Goal: Information Seeking & Learning: Obtain resource

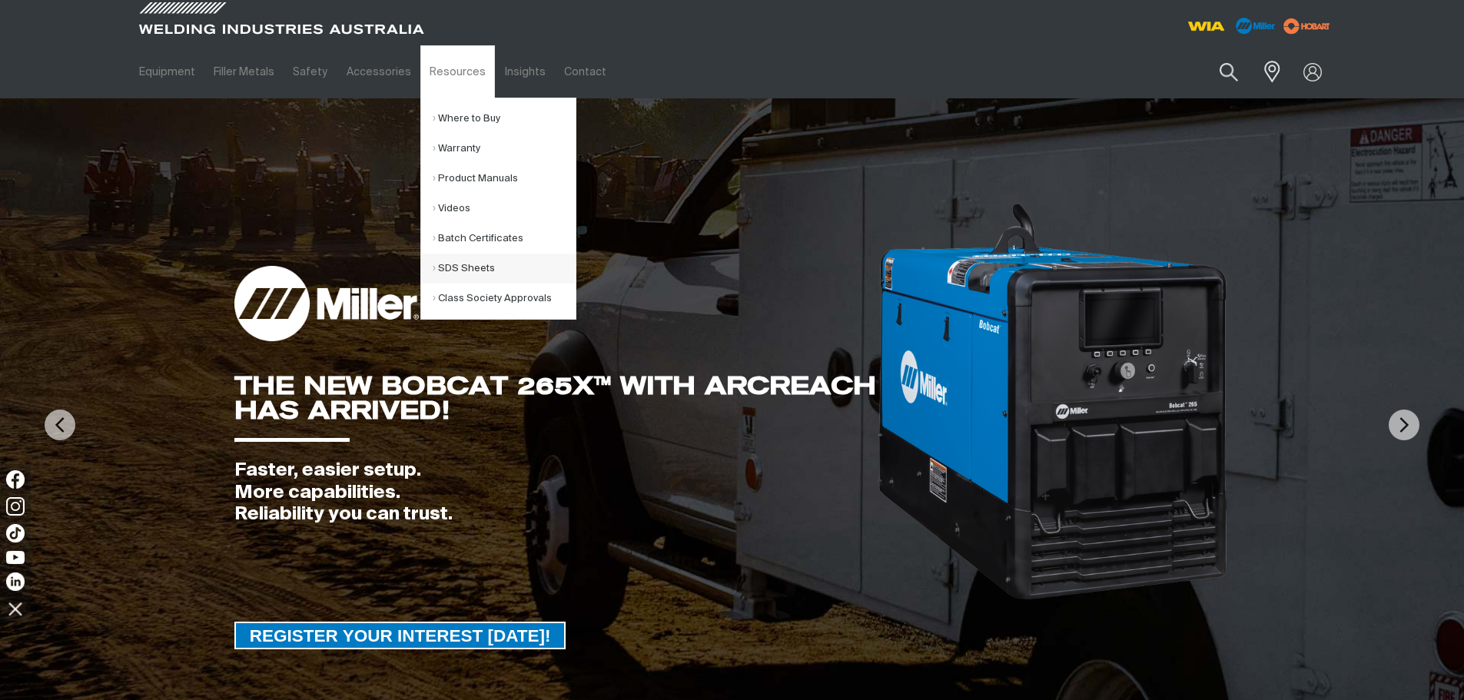
click at [445, 260] on link "SDS Sheets" at bounding box center [504, 269] width 143 height 30
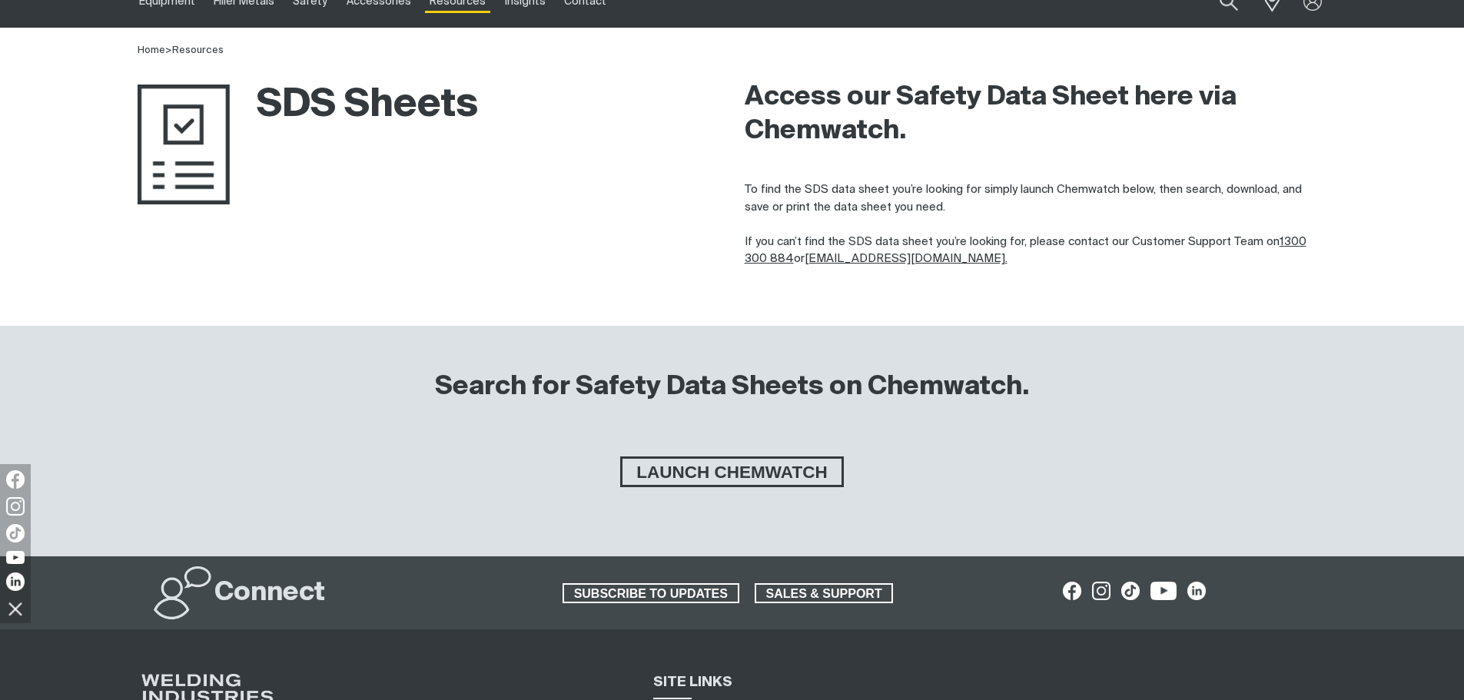
scroll to position [154, 0]
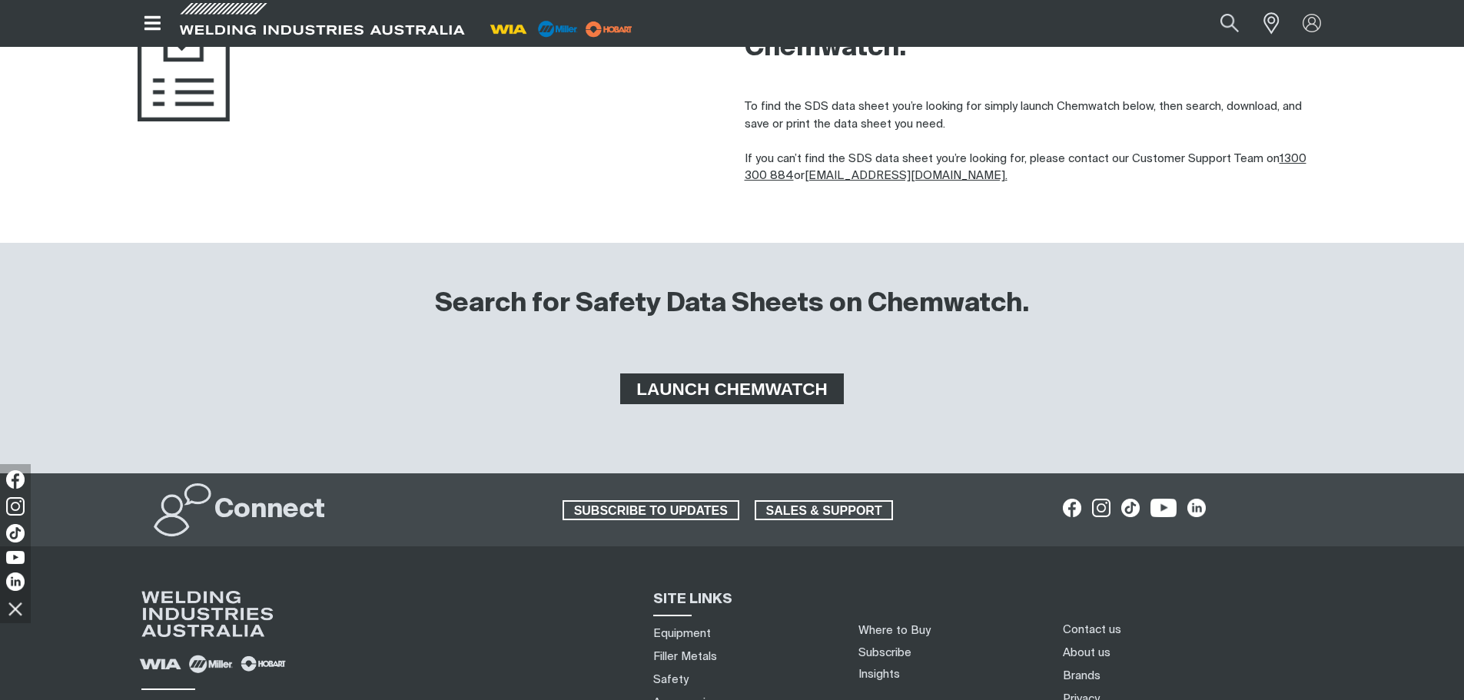
click at [656, 394] on span "LAUNCH CHEMWATCH" at bounding box center [731, 388] width 218 height 31
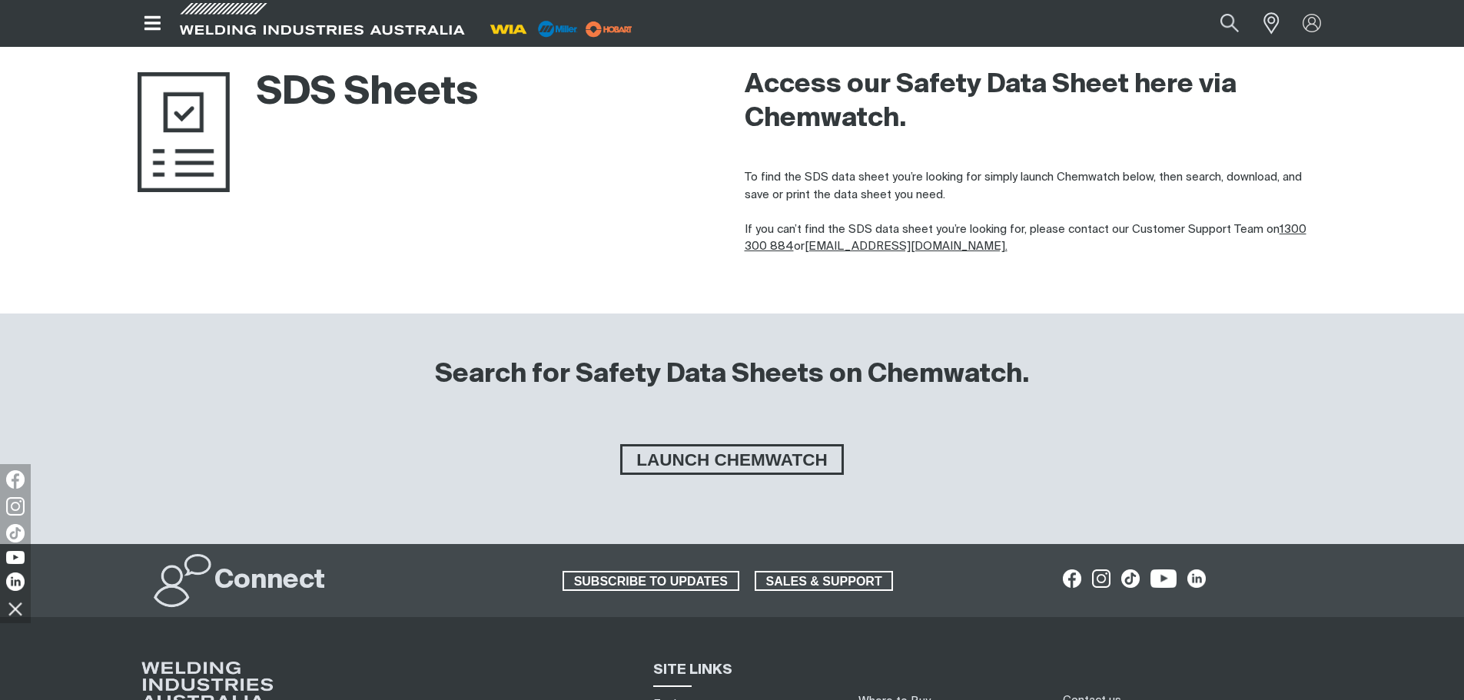
scroll to position [0, 0]
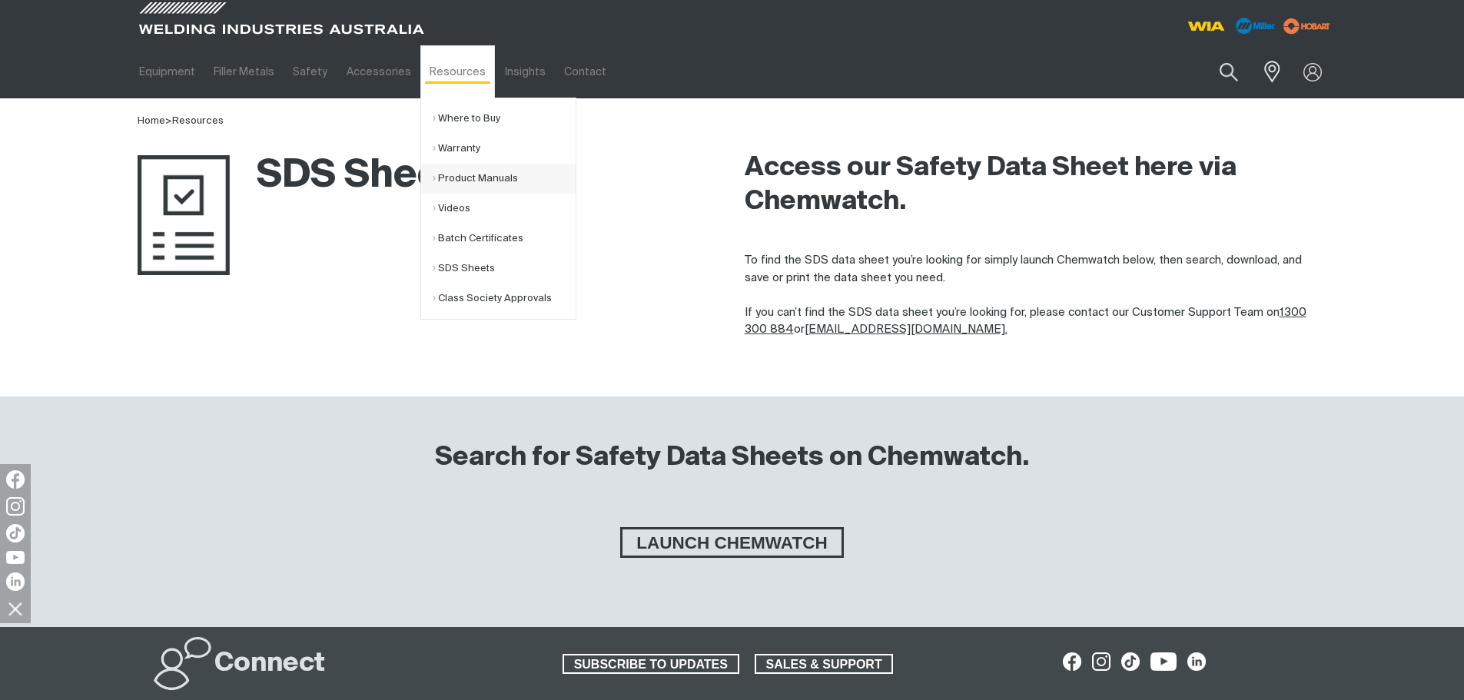
click at [477, 181] on link "Product Manuals" at bounding box center [504, 179] width 143 height 30
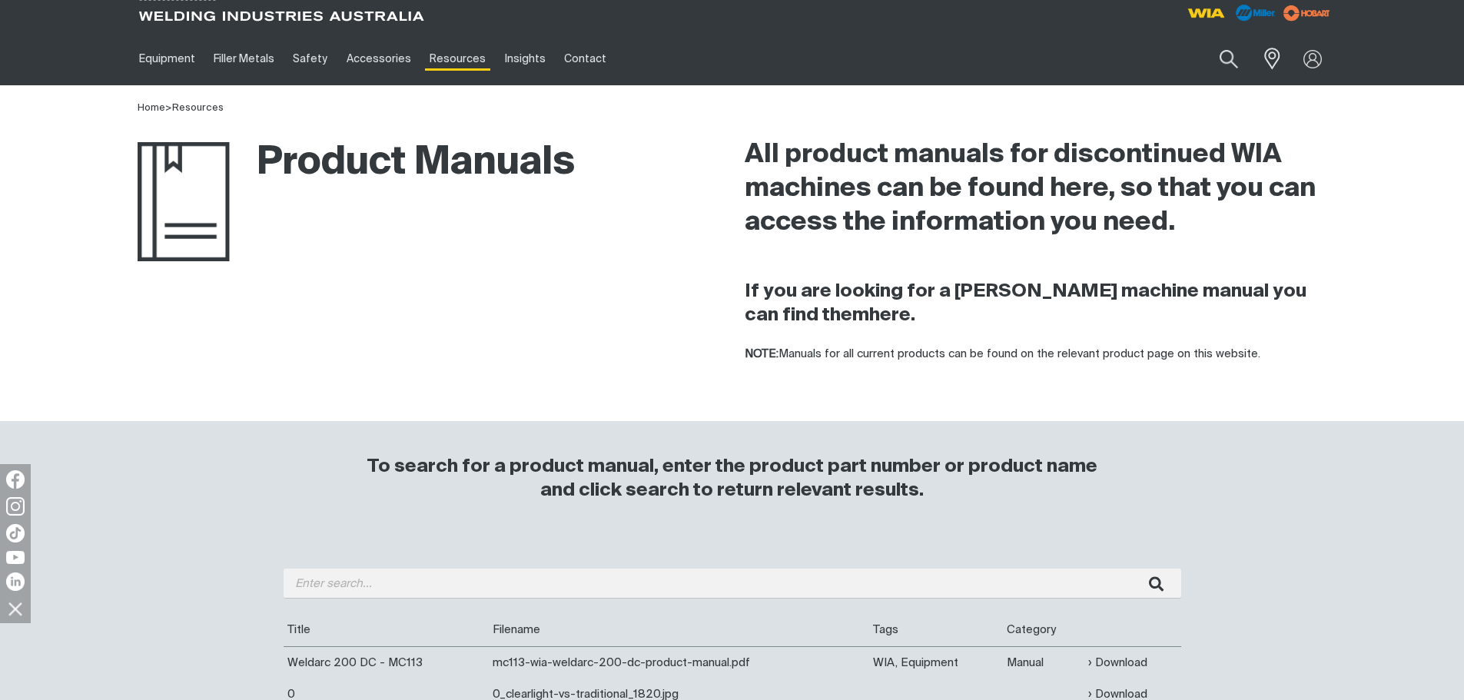
scroll to position [230, 0]
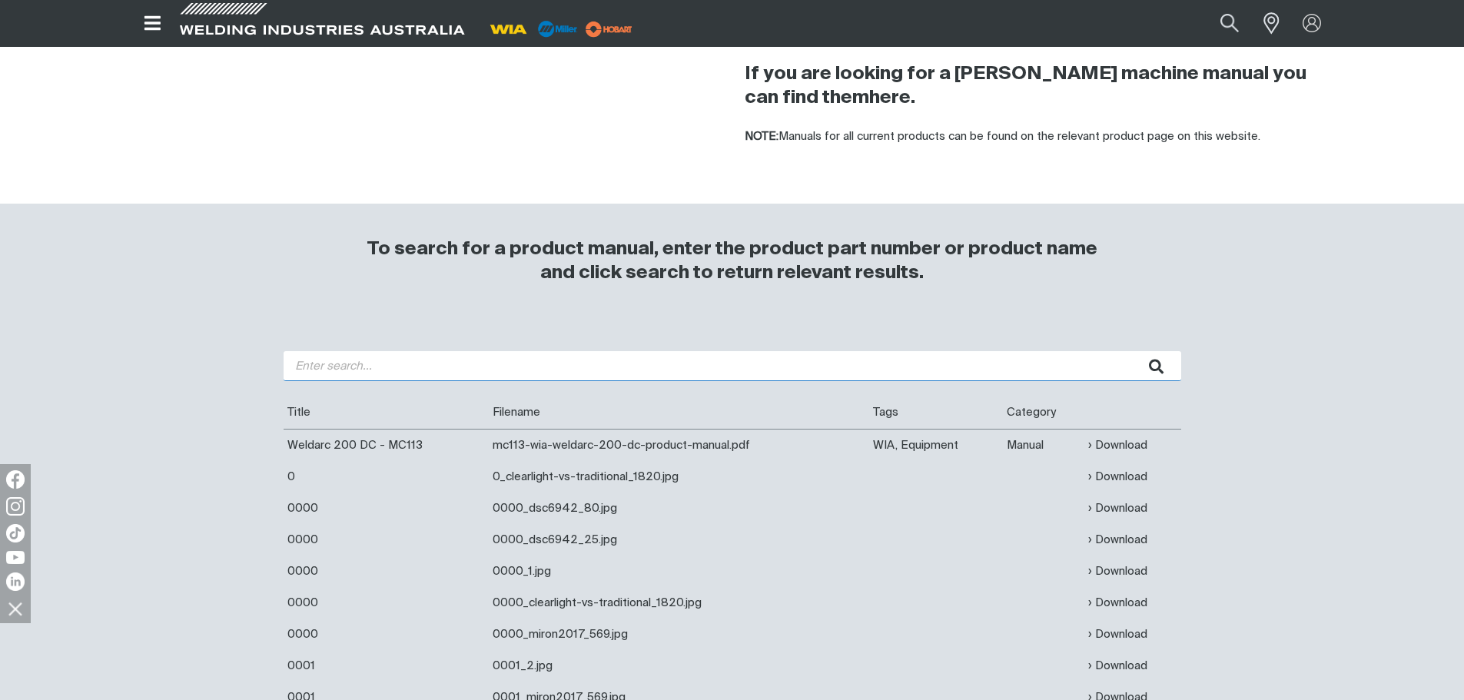
click at [357, 368] on input "search" at bounding box center [731, 366] width 897 height 30
type input "395"
click at [1132, 351] on button "submit" at bounding box center [1156, 366] width 48 height 30
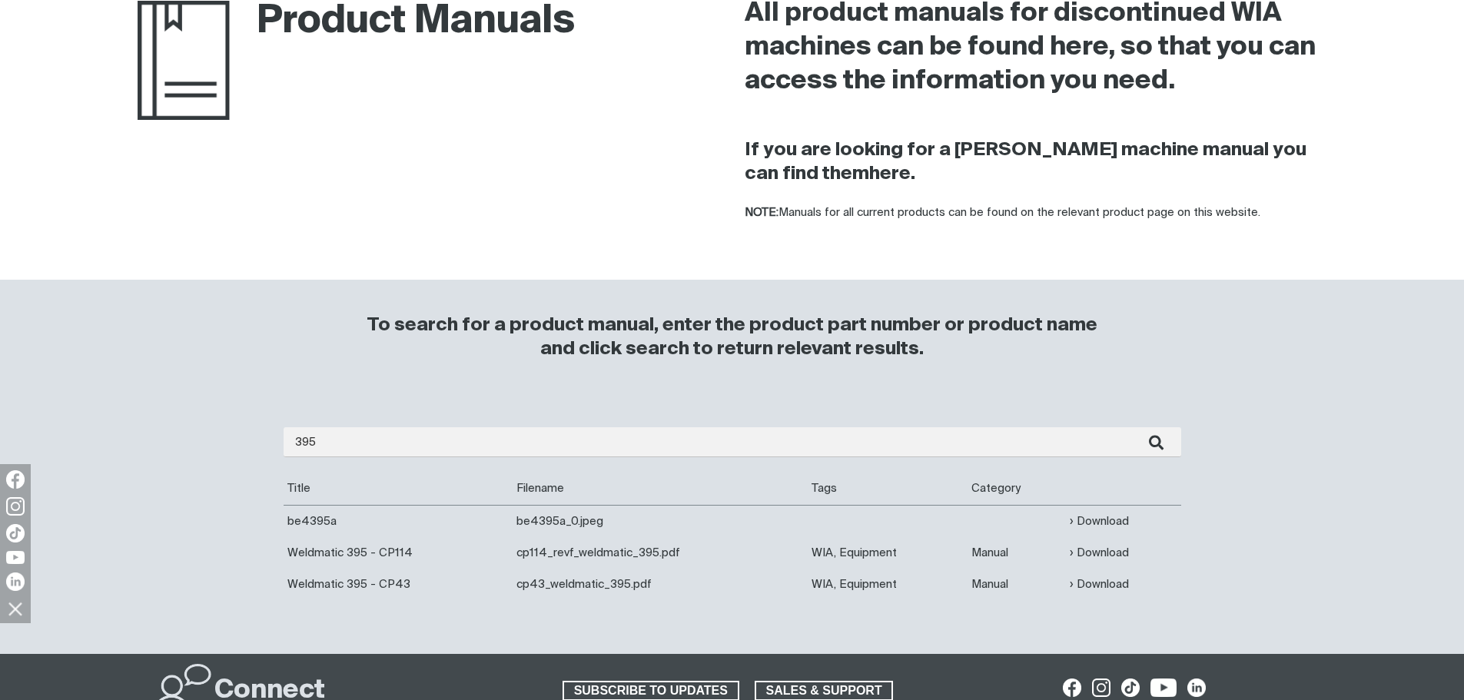
scroll to position [384, 0]
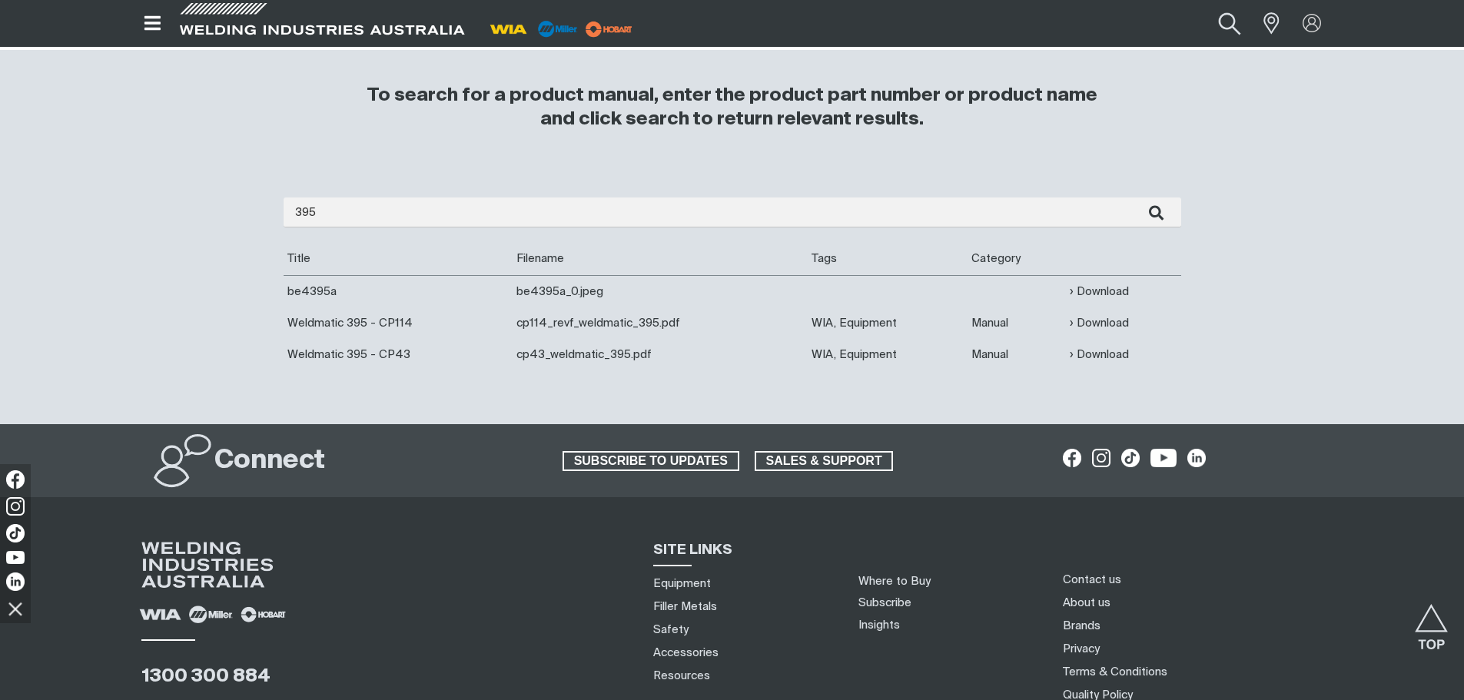
click at [1221, 28] on button "Search products" at bounding box center [1229, 22] width 62 height 41
click at [1070, 31] on input "Search" at bounding box center [1135, 23] width 237 height 33
paste input "WF053"
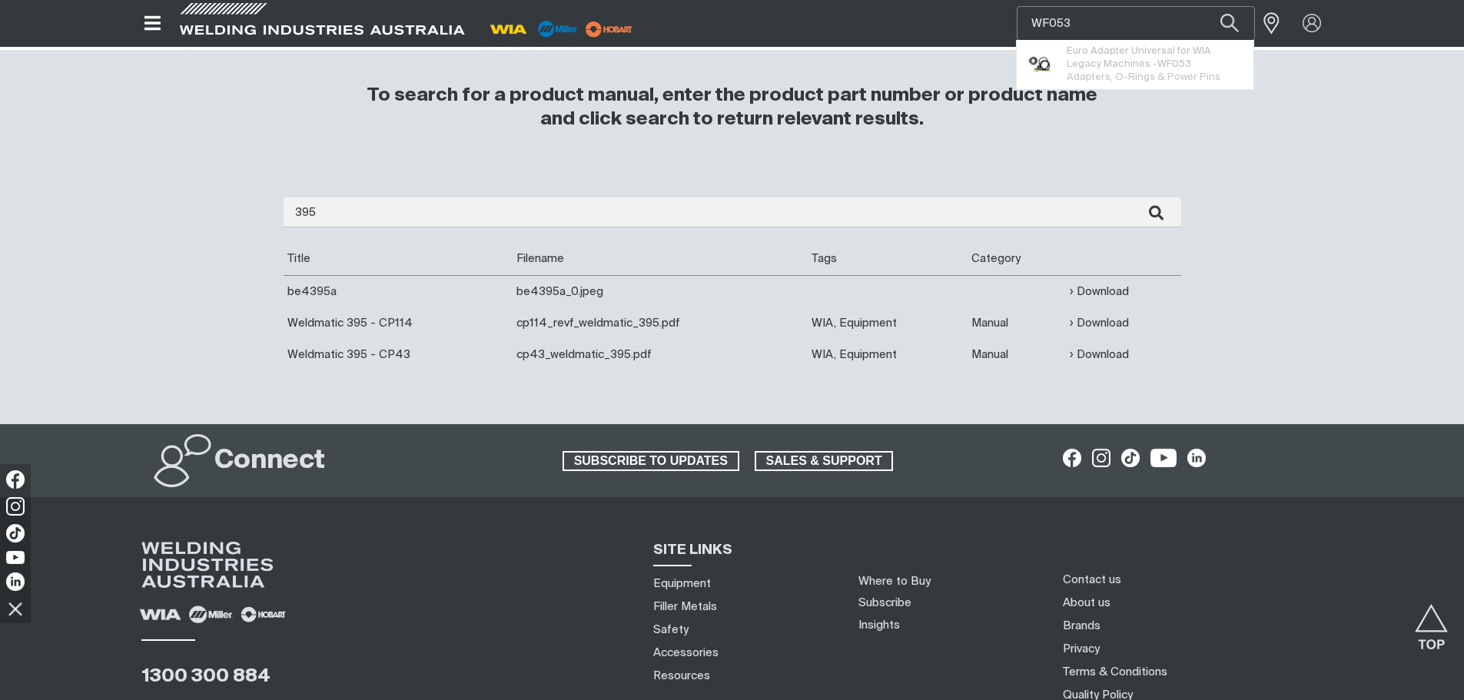
type input "WF053"
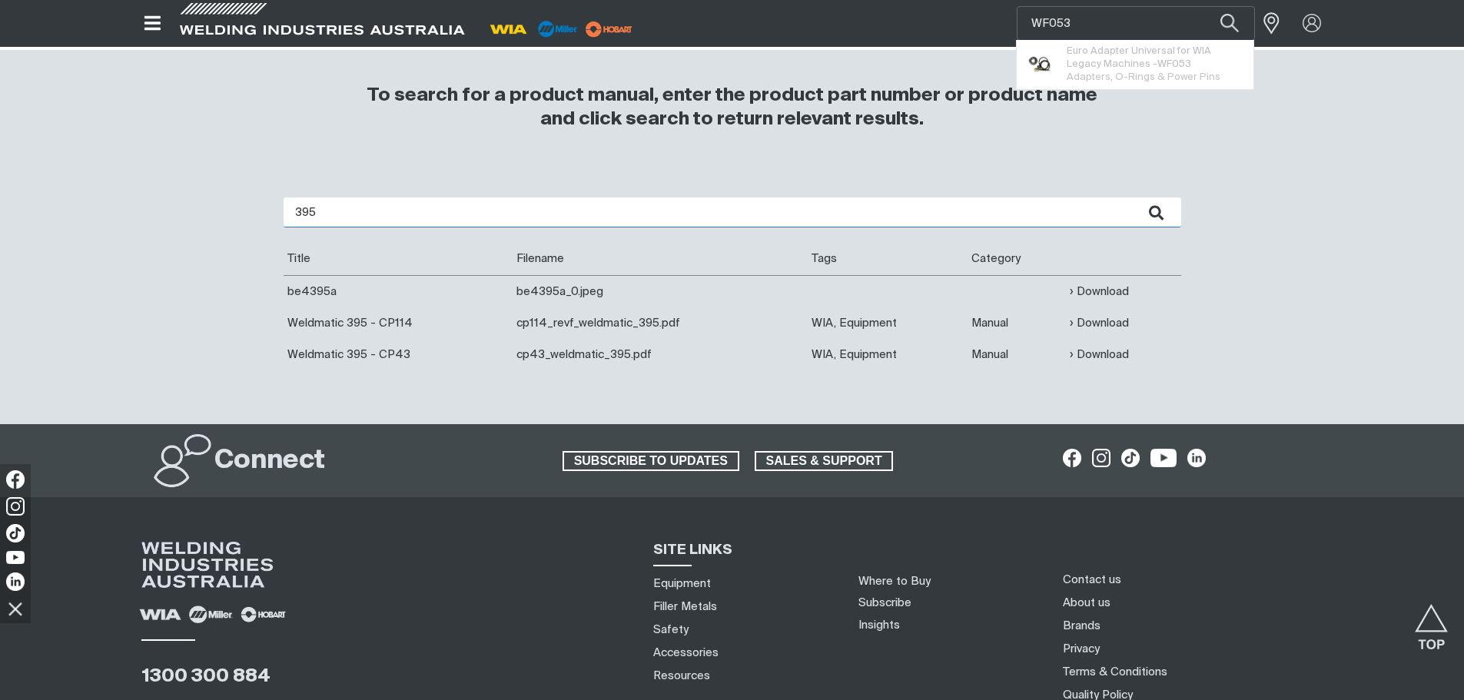
click at [356, 211] on input "395" at bounding box center [731, 212] width 897 height 30
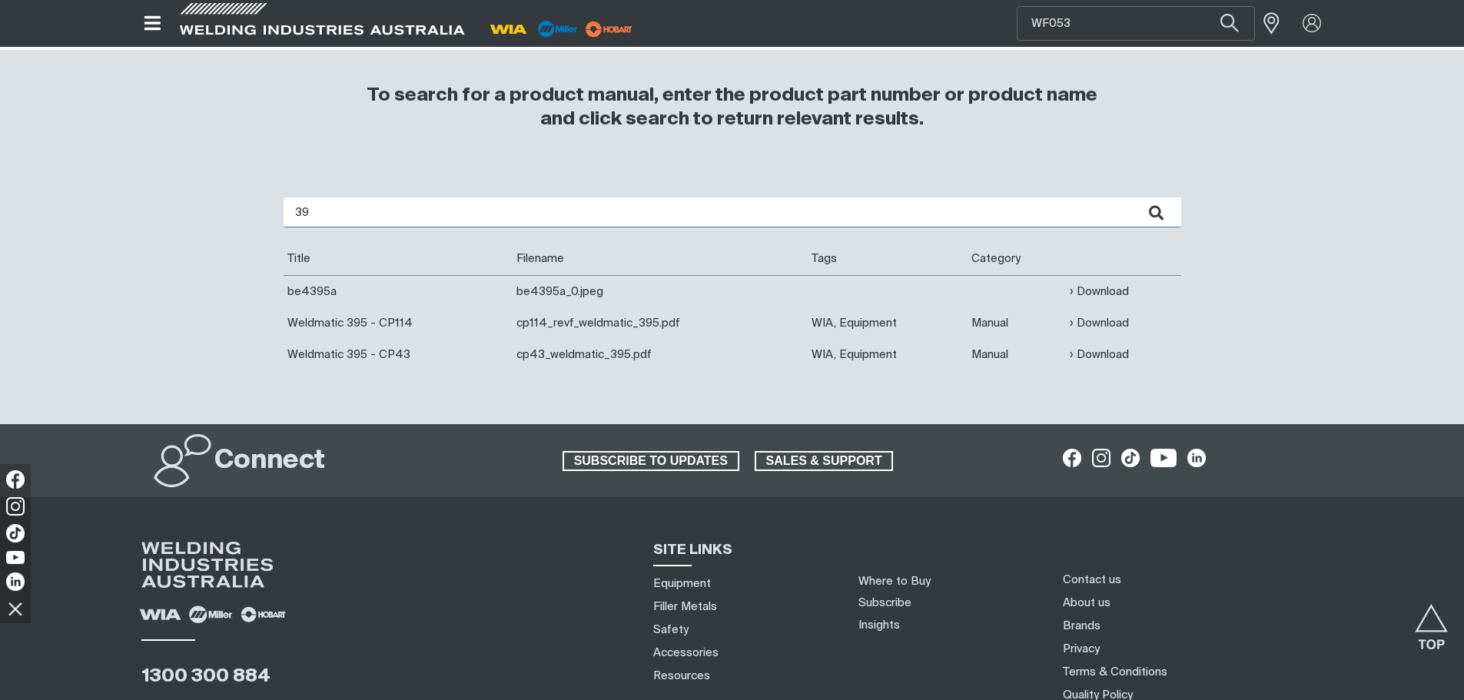
type input "3"
type input "w41"
click at [1132, 197] on button "submit" at bounding box center [1156, 212] width 48 height 30
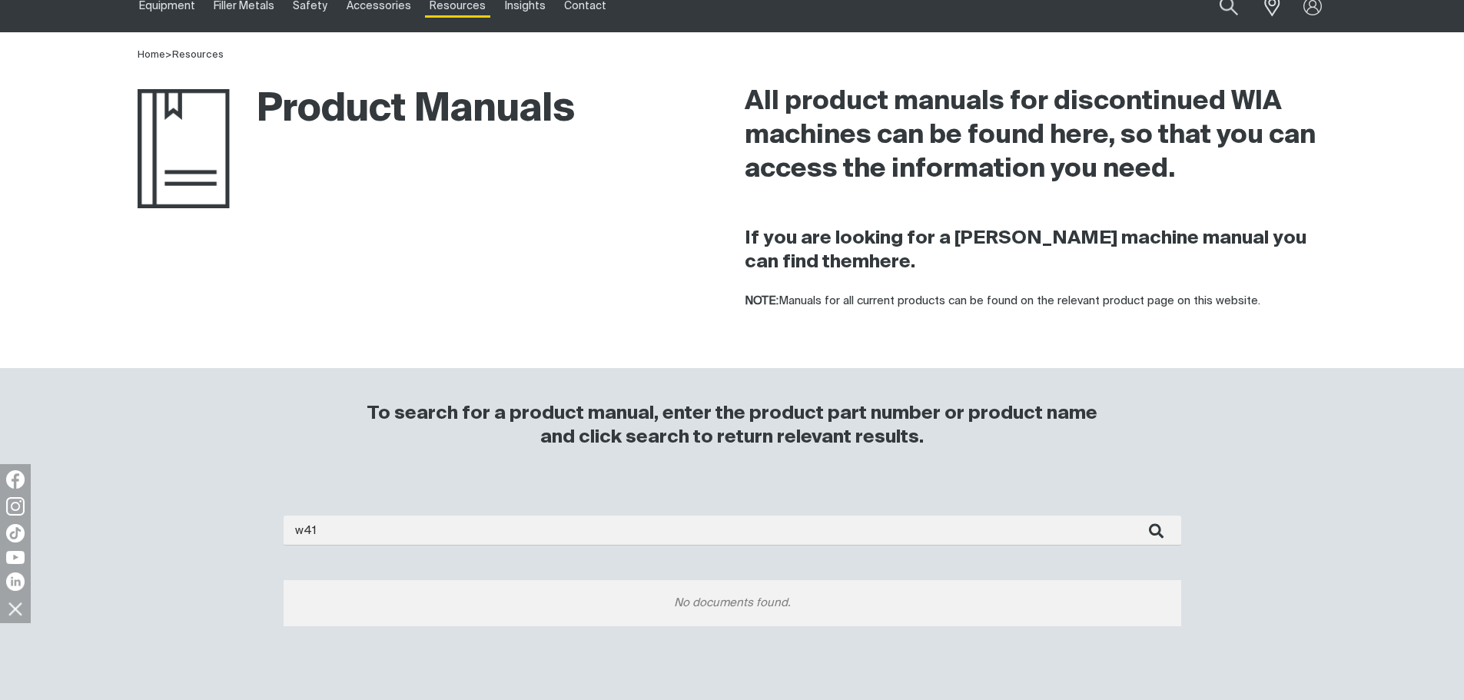
scroll to position [154, 0]
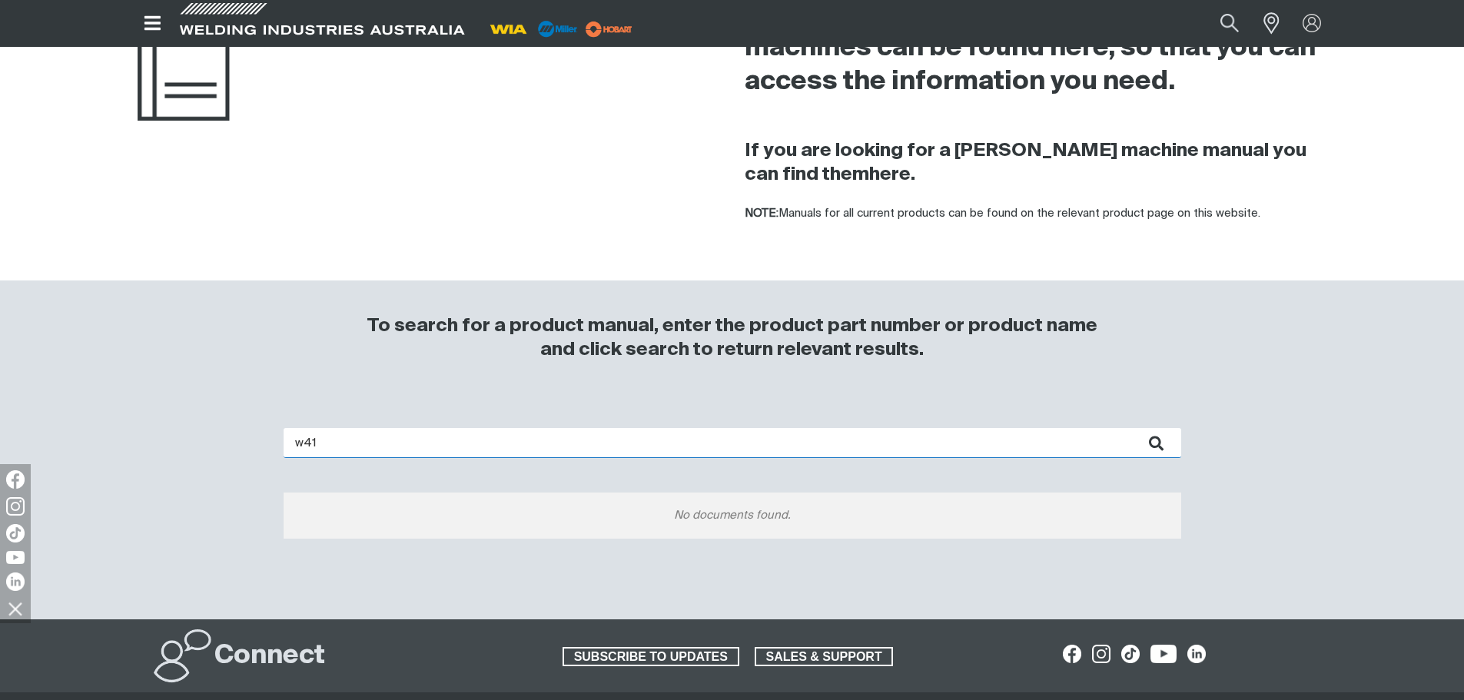
click at [334, 446] on input "w41" at bounding box center [731, 443] width 897 height 30
click at [333, 446] on input "w41" at bounding box center [731, 443] width 897 height 30
type input "w41"
click at [1132, 428] on button "submit" at bounding box center [1156, 443] width 48 height 30
click at [334, 446] on input "w41" at bounding box center [731, 443] width 897 height 30
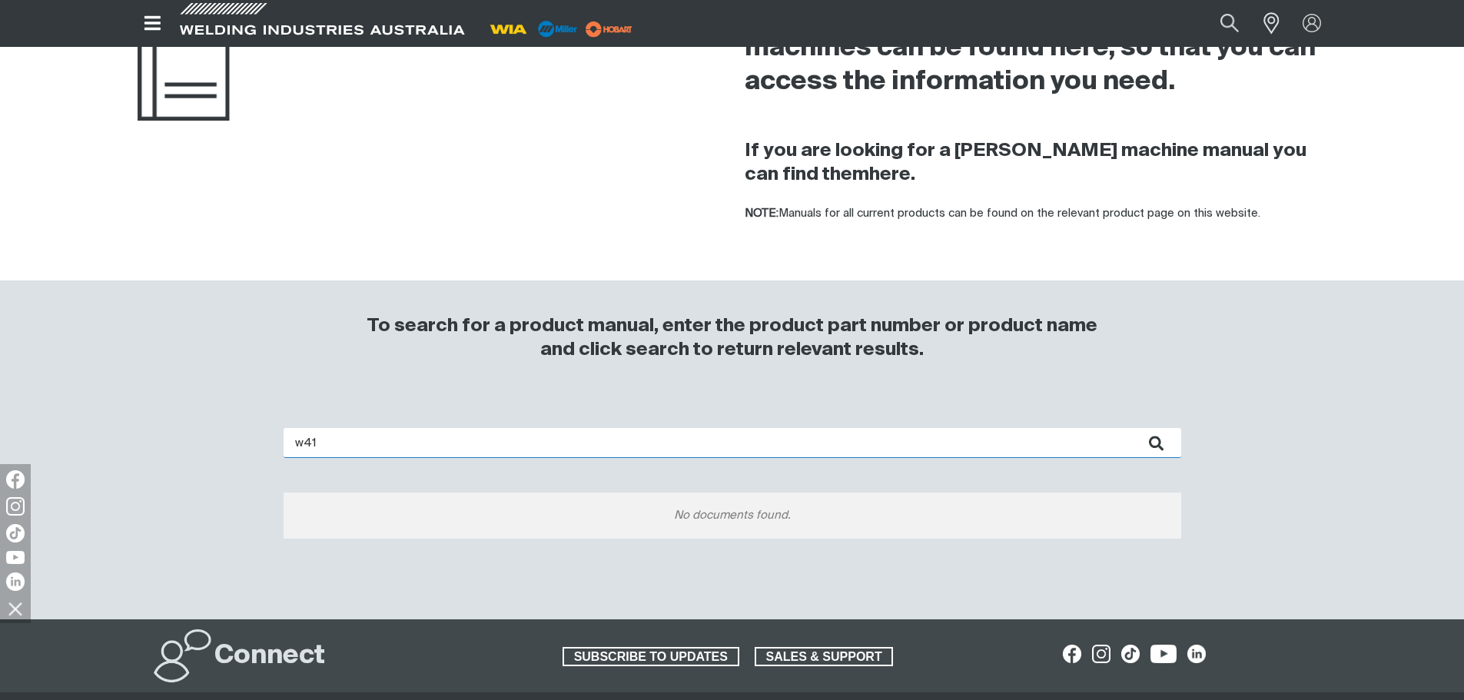
click at [334, 446] on input "w41" at bounding box center [731, 443] width 897 height 30
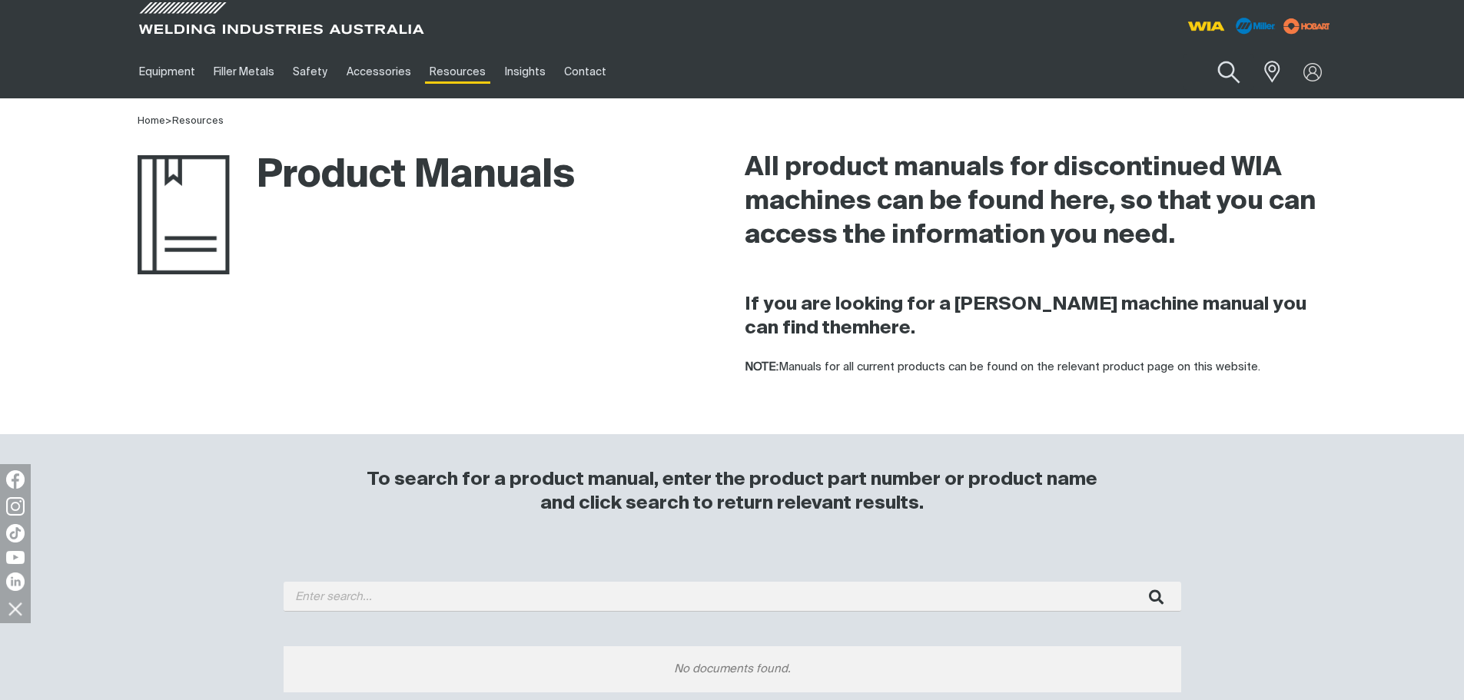
click at [1238, 75] on button "Search products" at bounding box center [1228, 73] width 62 height 44
click at [1126, 68] on input "Search" at bounding box center [1134, 72] width 237 height 35
paste input "WF053"
click at [1202, 54] on button "Search products" at bounding box center [1228, 72] width 52 height 36
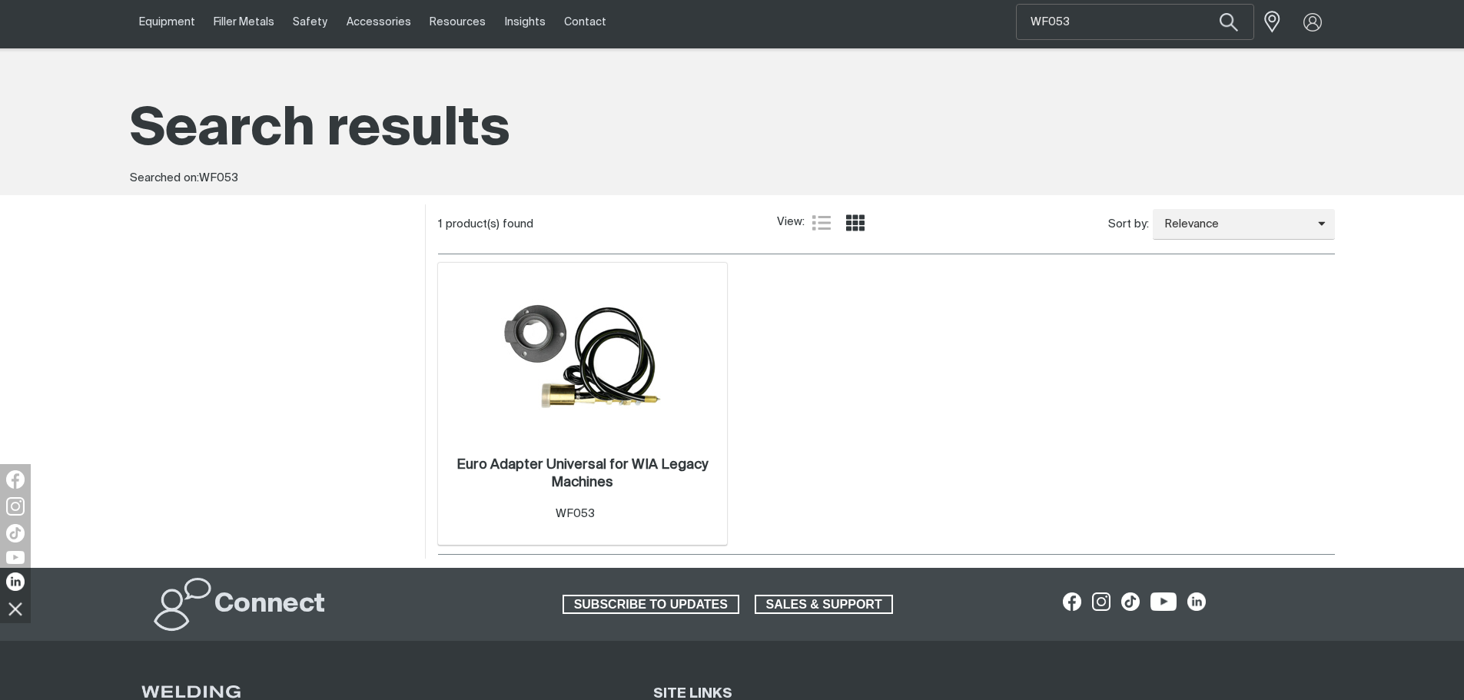
scroll to position [77, 0]
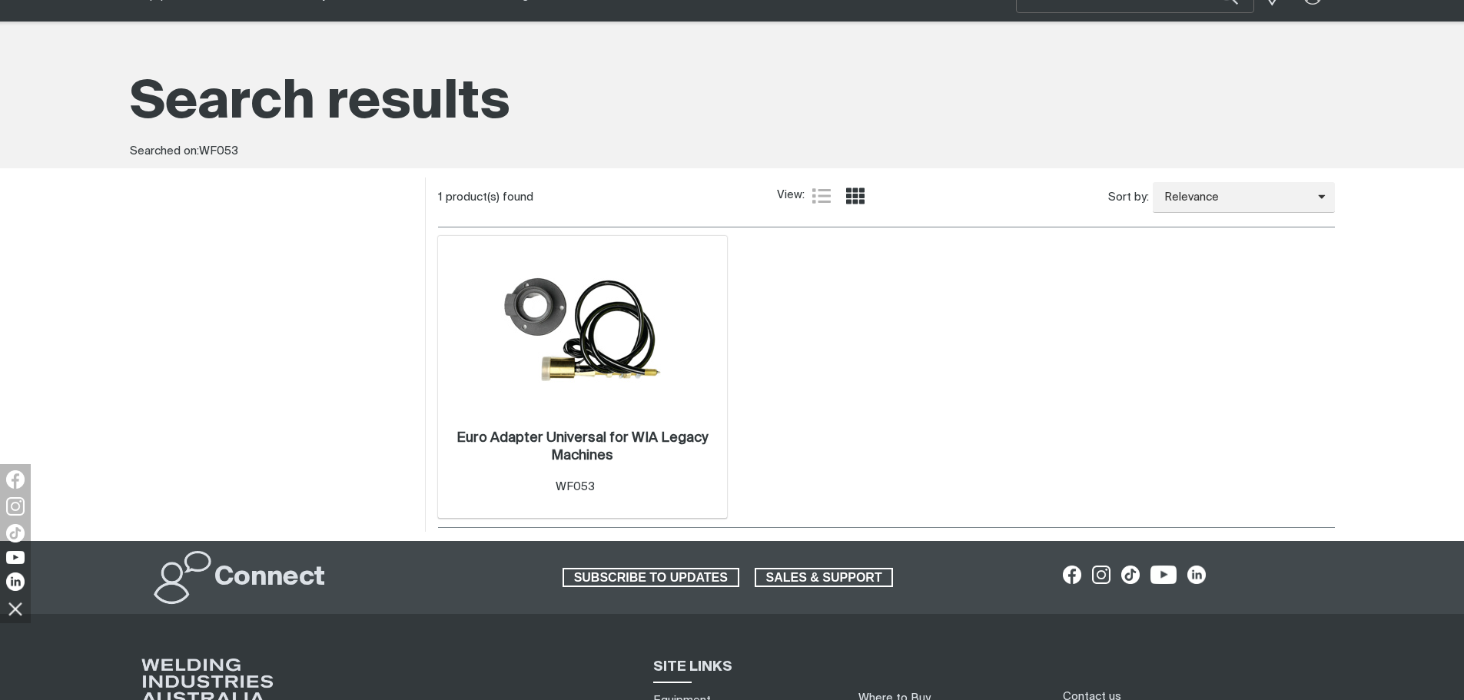
click at [655, 301] on img at bounding box center [582, 329] width 163 height 164
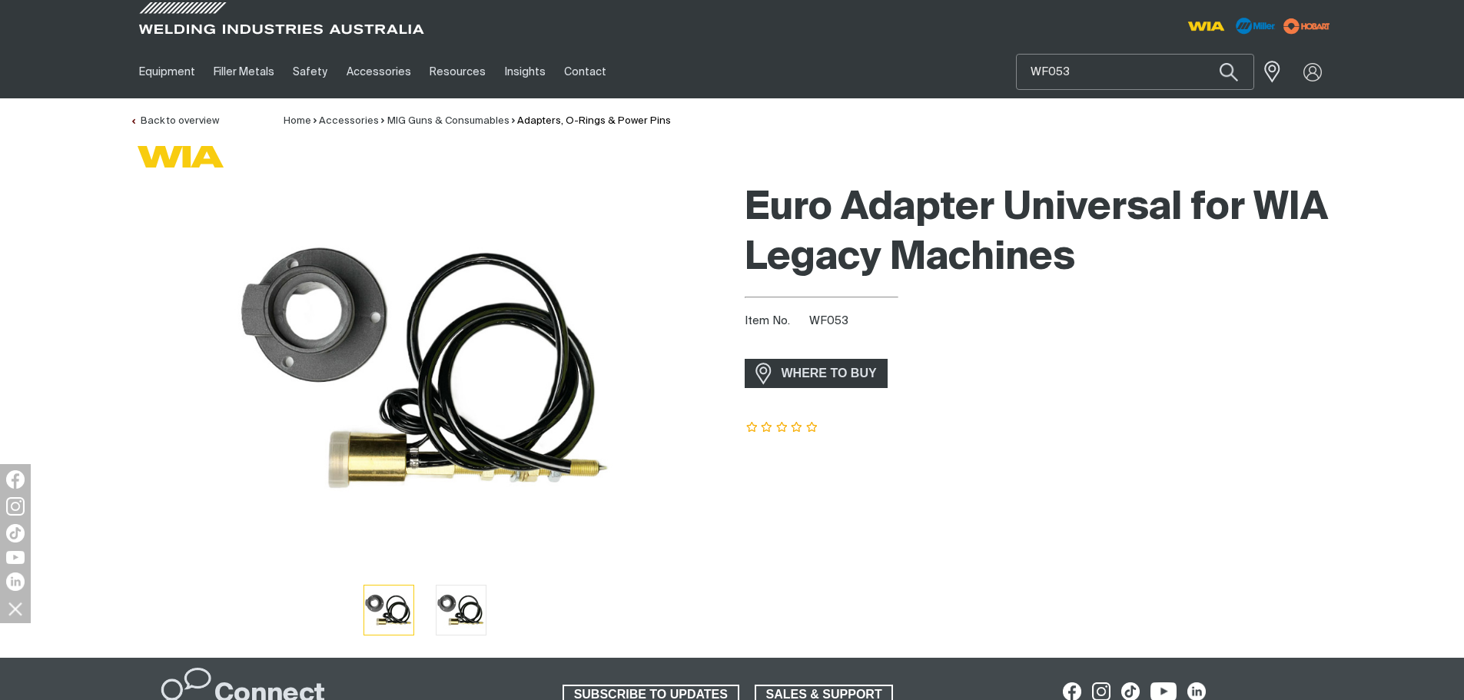
click at [1088, 73] on input "WF053" at bounding box center [1134, 72] width 237 height 35
click at [1086, 71] on input "WF053" at bounding box center [1134, 72] width 237 height 35
click at [1070, 74] on input "WF053" at bounding box center [1134, 72] width 237 height 35
drag, startPoint x: 1110, startPoint y: 68, endPoint x: 940, endPoint y: 69, distance: 170.6
click at [940, 69] on div "Equipment Stick Welders TIG Welders MIG Welders Multi-Process Welders Engine Dr…" at bounding box center [732, 71] width 1205 height 53
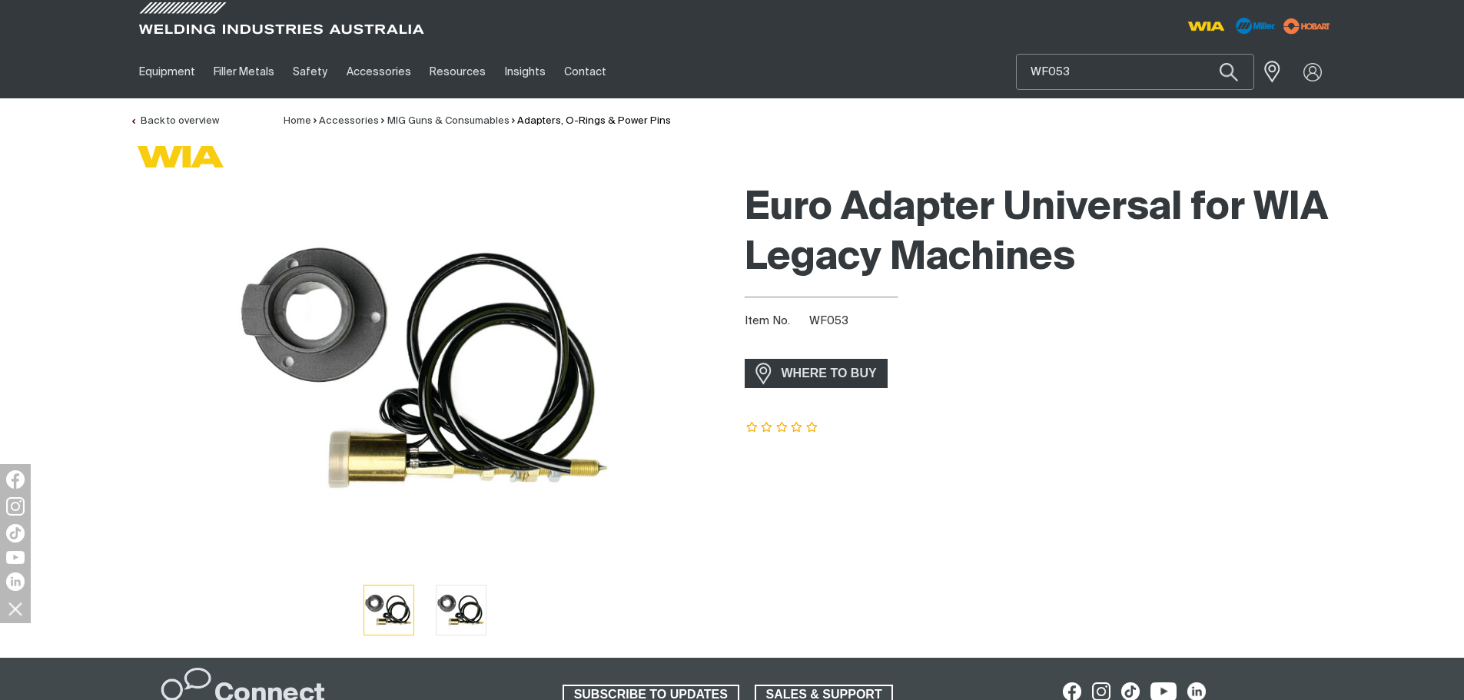
click at [1074, 61] on input "WF053" at bounding box center [1134, 72] width 237 height 35
click at [1078, 64] on input "WF053" at bounding box center [1134, 72] width 237 height 35
paste input "MR907732011"
type input "MR907732011"
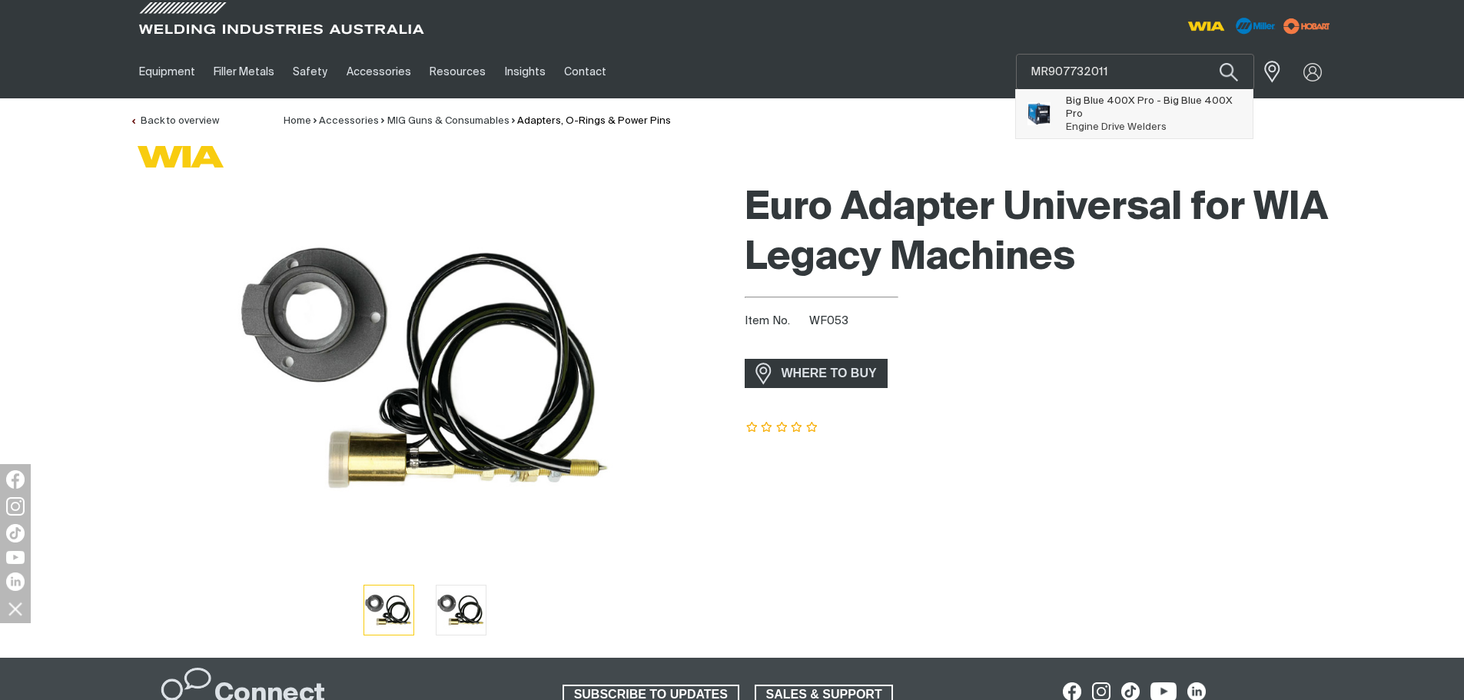
click at [1102, 116] on span "Big Blue 400X Pro - Big Blue 400X Pro" at bounding box center [1154, 107] width 176 height 26
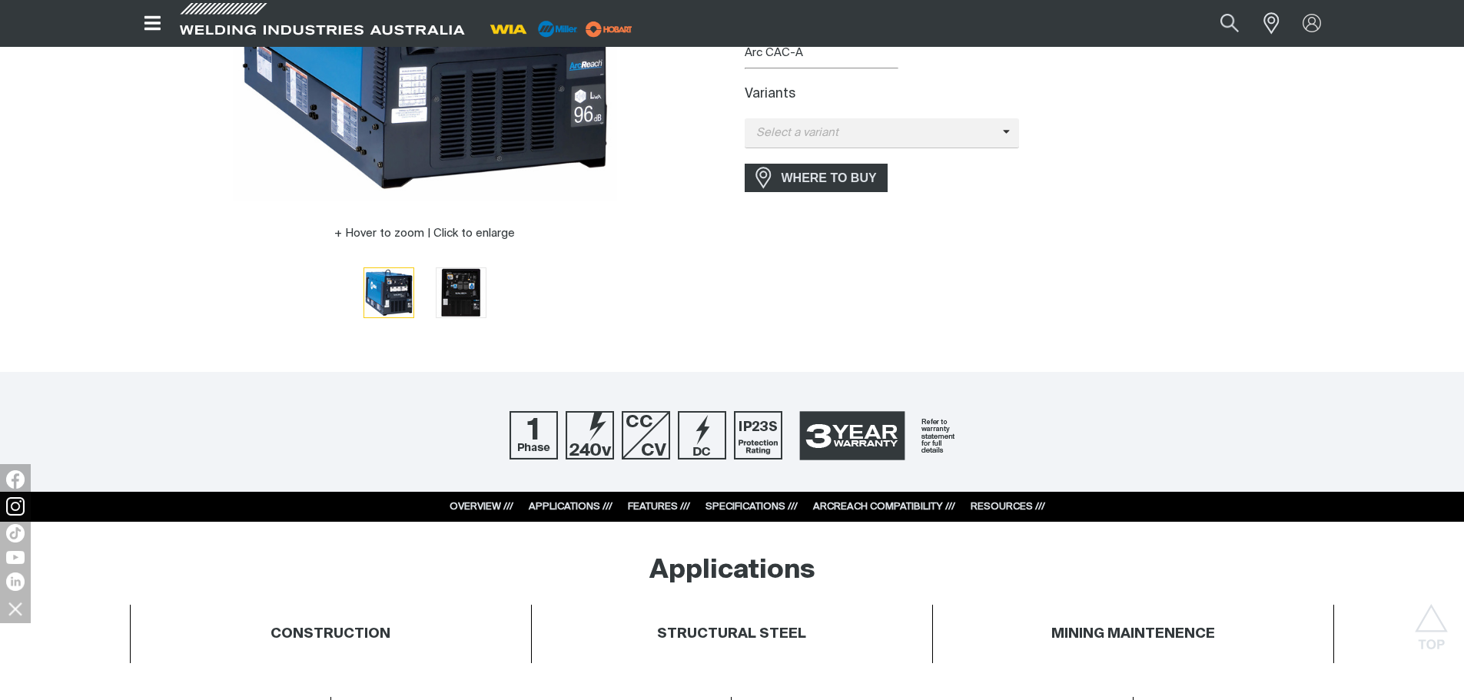
scroll to position [154, 0]
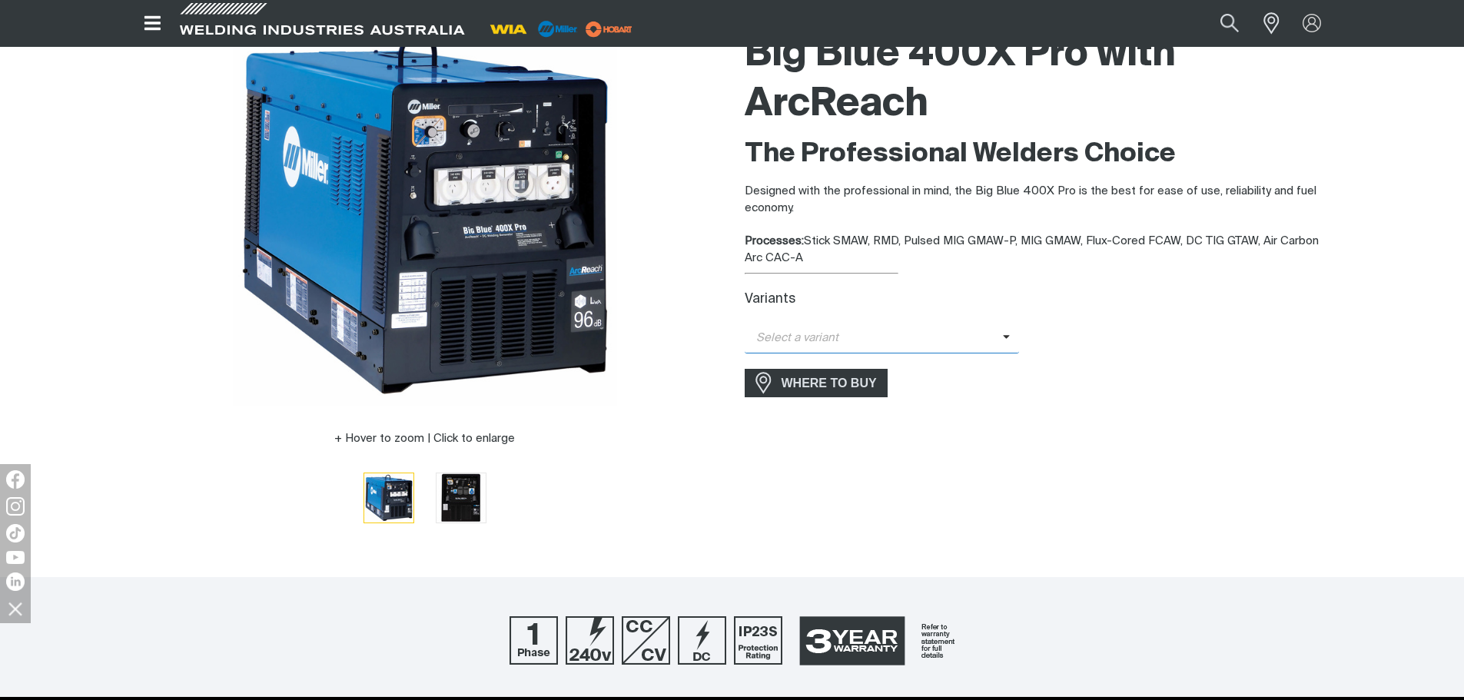
click at [1003, 336] on span at bounding box center [1011, 339] width 17 height 18
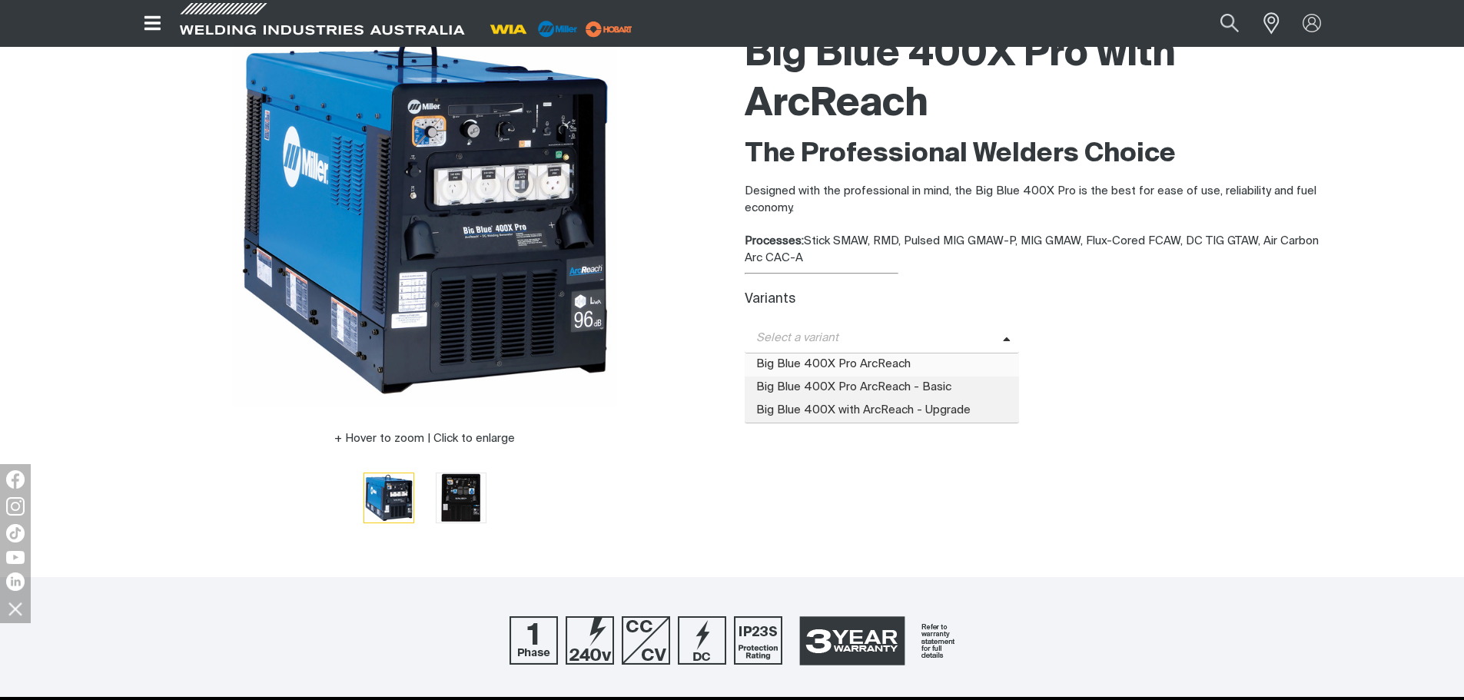
click at [970, 360] on span "Big Blue 400X Pro ArcReach" at bounding box center [881, 364] width 275 height 23
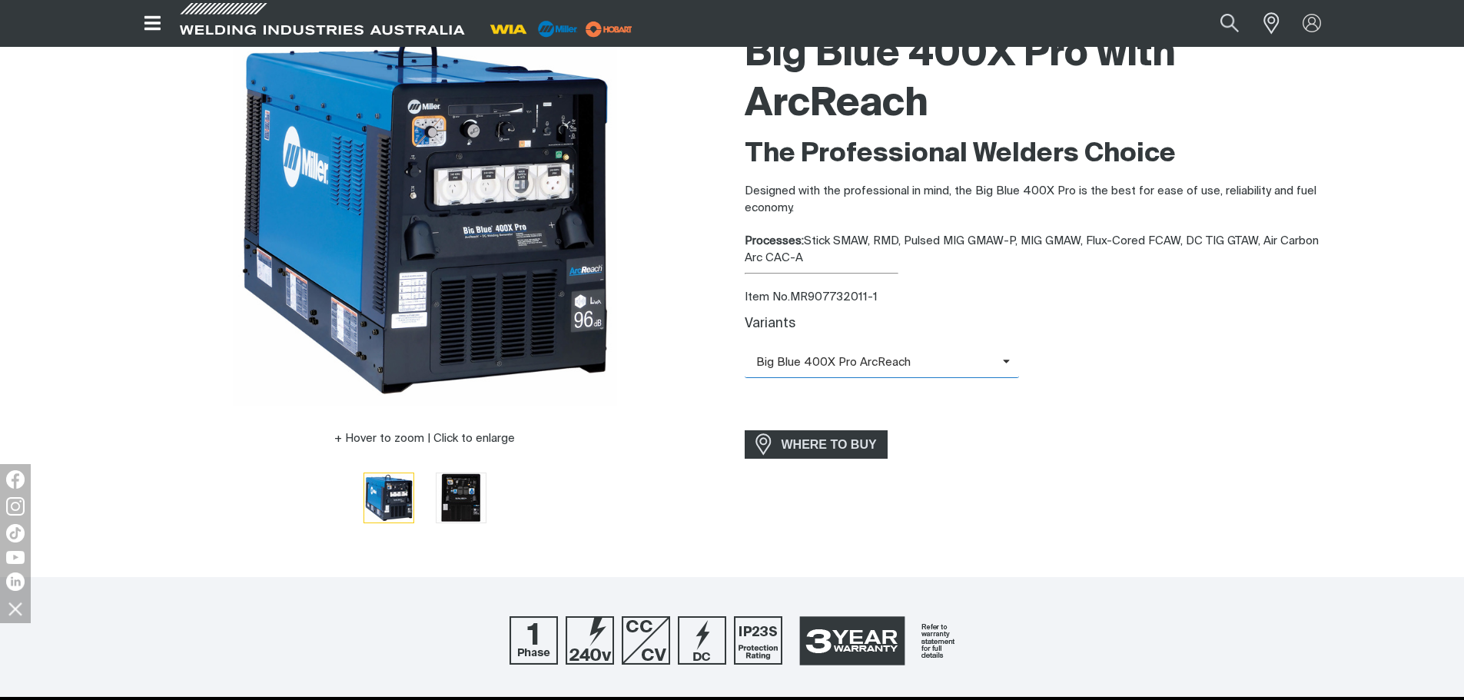
click at [973, 356] on span "Big Blue 400X Pro ArcReach" at bounding box center [873, 363] width 258 height 18
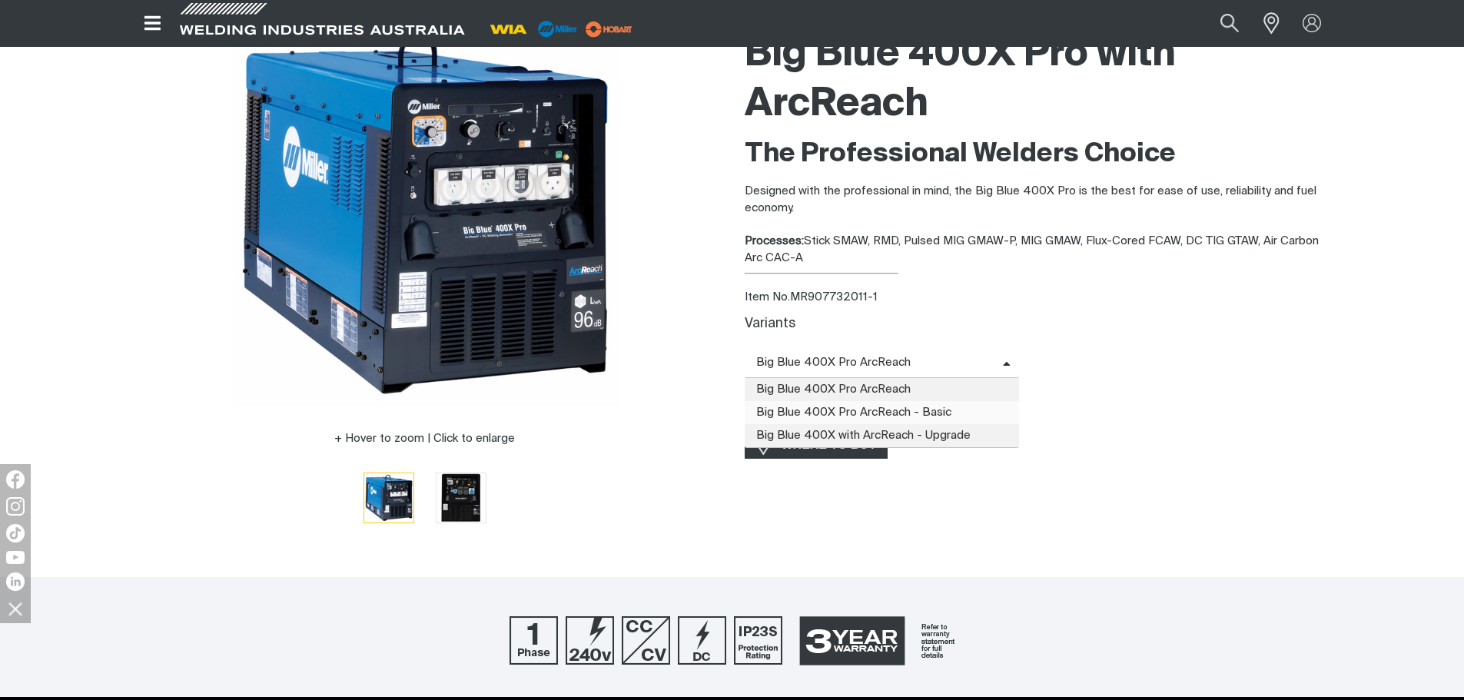
click at [965, 403] on span "Big Blue 400X Pro ArcReach - Basic" at bounding box center [881, 412] width 275 height 23
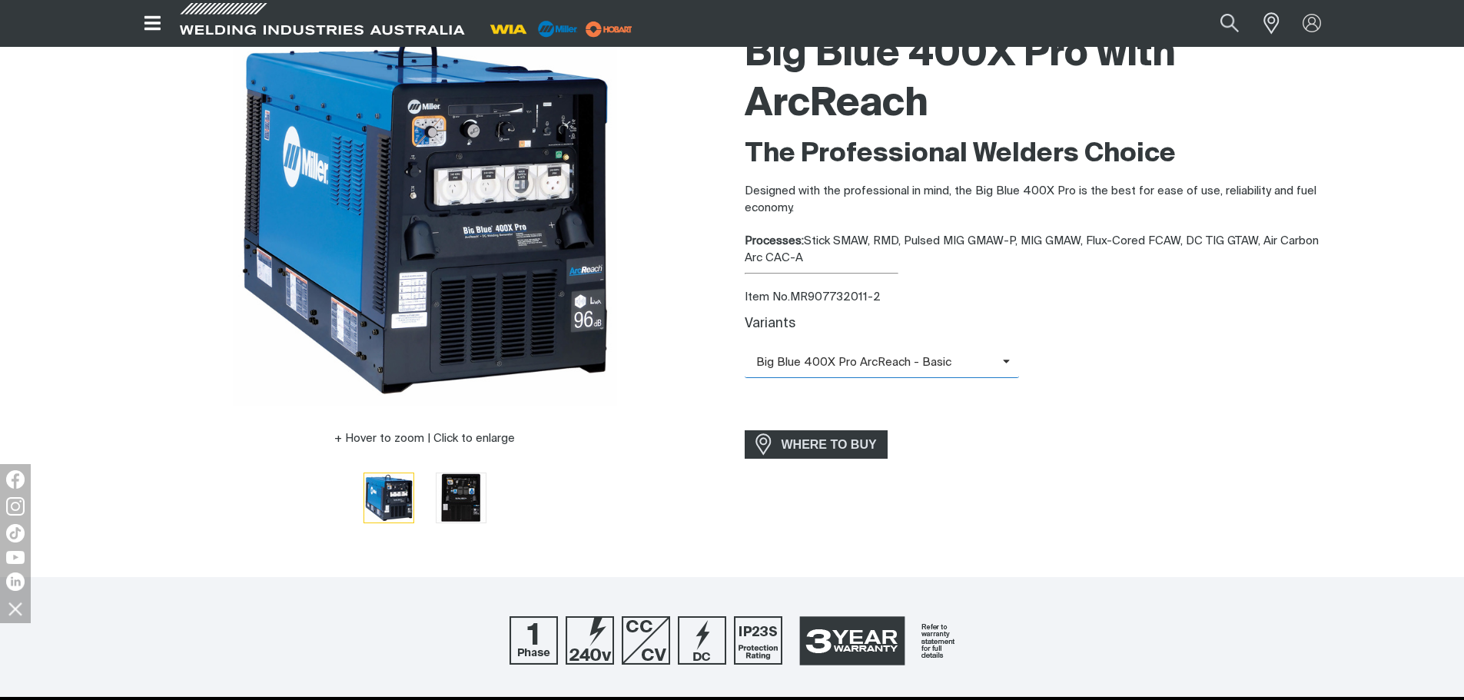
click at [984, 350] on span "Big Blue 400X Pro ArcReach - Basic" at bounding box center [881, 363] width 275 height 30
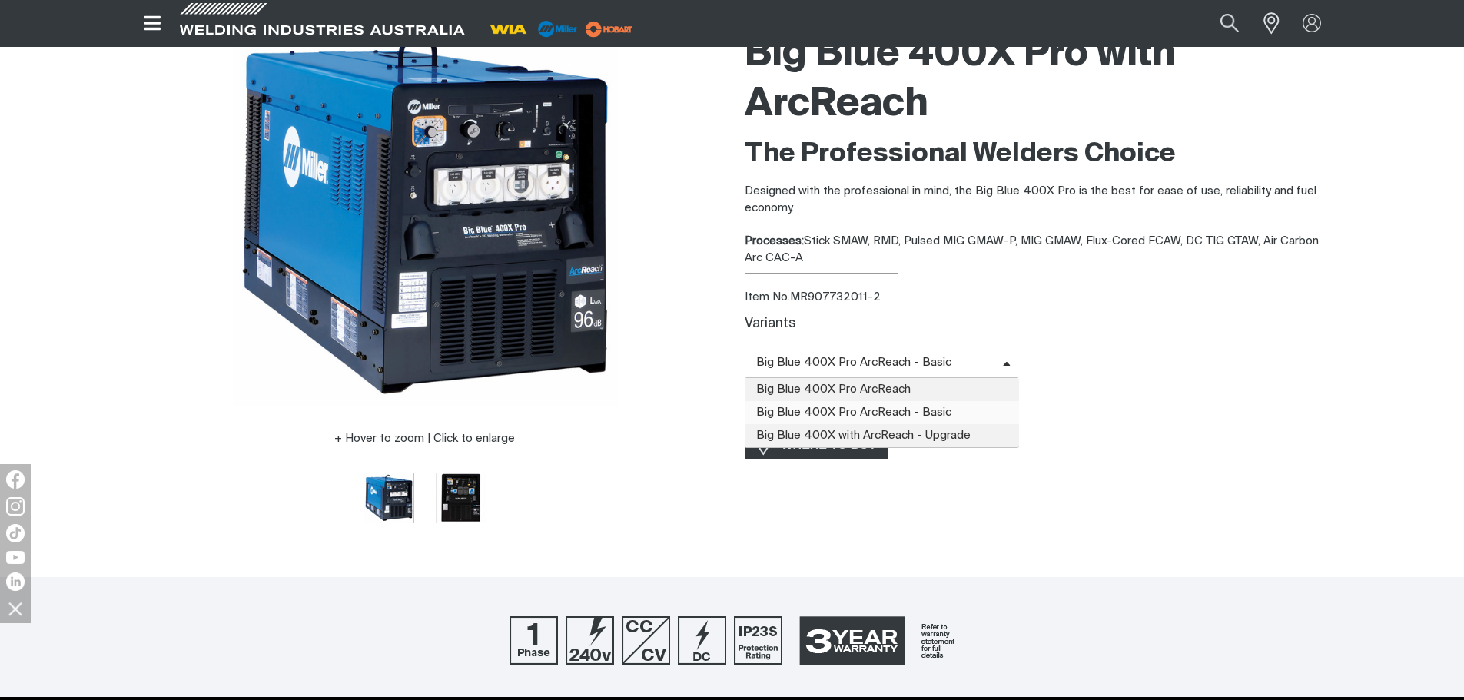
click at [974, 425] on span "Big Blue 400X with ArcReach - Upgrade" at bounding box center [881, 435] width 275 height 23
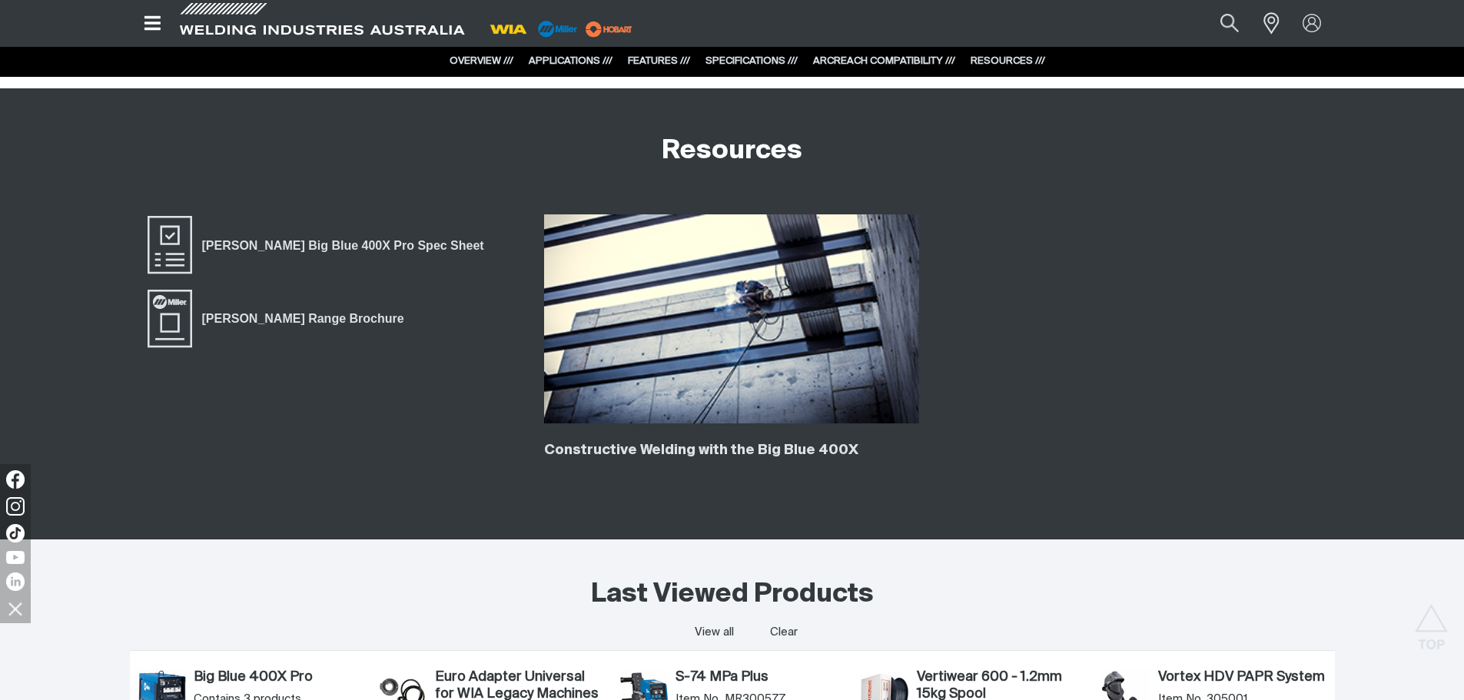
scroll to position [3611, 0]
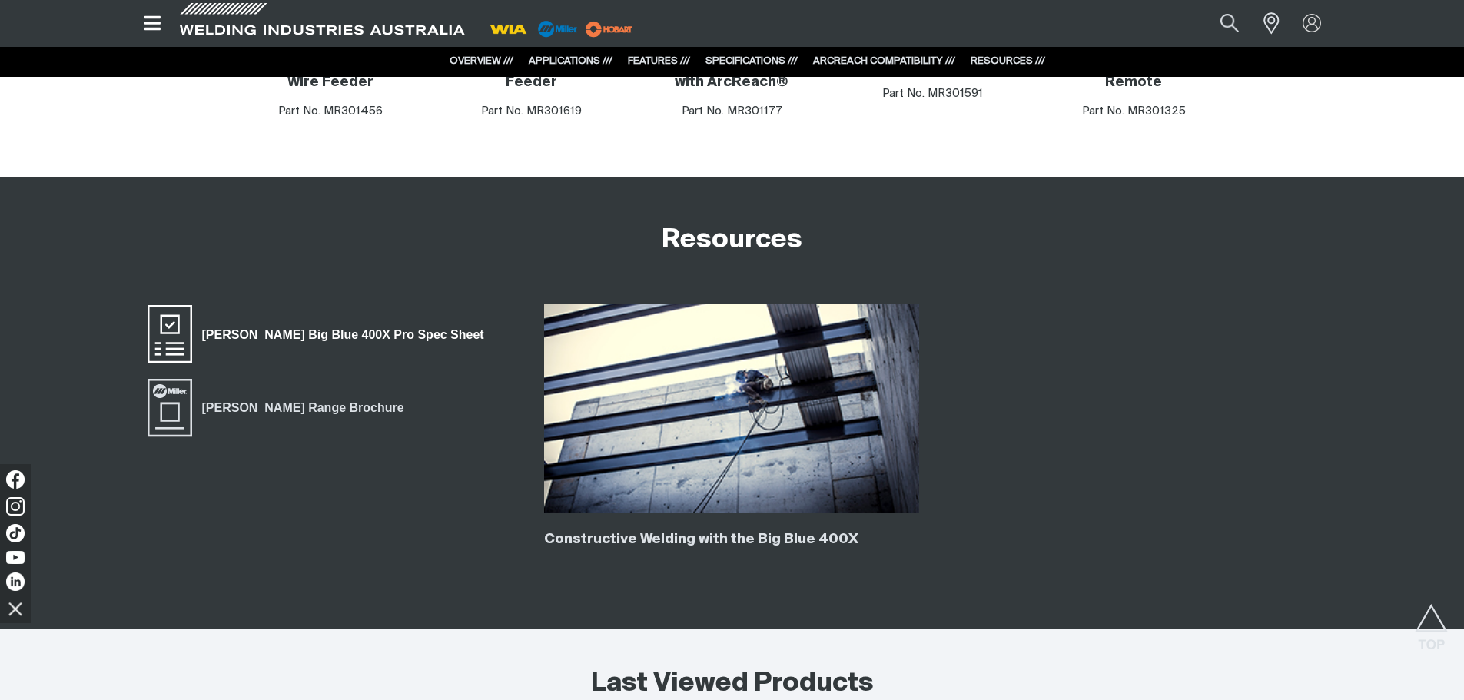
click at [333, 331] on span "[PERSON_NAME] Big Blue 400X Pro Spec Sheet" at bounding box center [343, 334] width 302 height 20
